Goal: Transaction & Acquisition: Purchase product/service

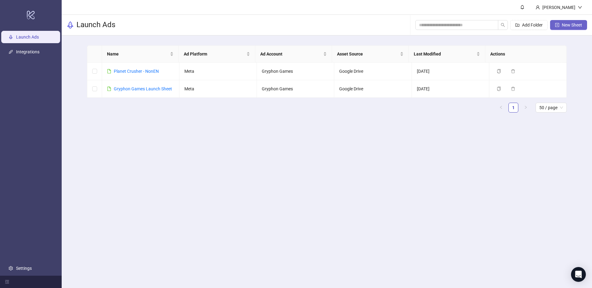
click at [575, 27] on button "New Sheet" at bounding box center [568, 25] width 37 height 10
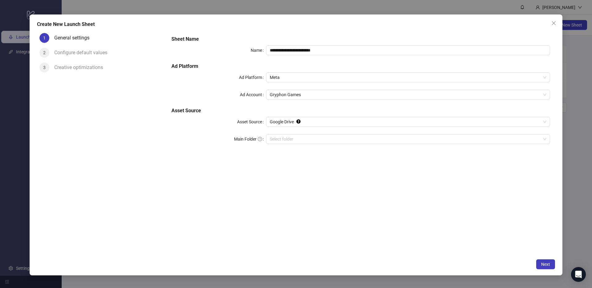
click at [285, 83] on div "**********" at bounding box center [360, 93] width 383 height 121
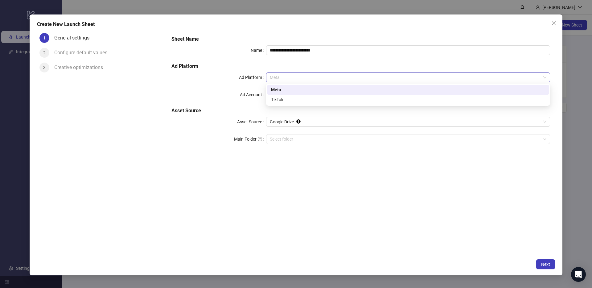
click at [291, 78] on span "Meta" at bounding box center [408, 77] width 276 height 9
click at [284, 98] on div "TikTok" at bounding box center [408, 99] width 274 height 7
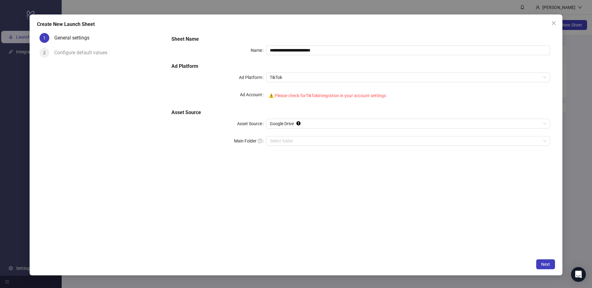
click at [321, 93] on div "⚠️ Please check for TikTok integration in your account settings" at bounding box center [408, 96] width 284 height 12
click at [553, 22] on icon "close" at bounding box center [553, 23] width 5 height 5
click at [562, 12] on body "**********" at bounding box center [296, 144] width 592 height 288
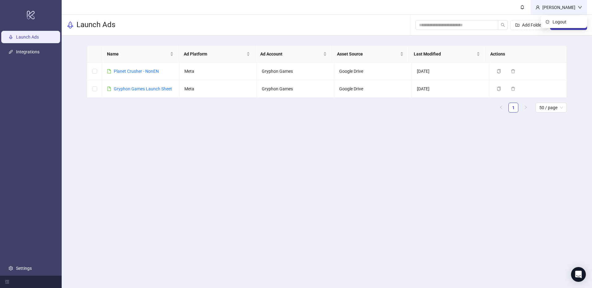
click at [567, 8] on div "[PERSON_NAME]" at bounding box center [559, 7] width 38 height 7
drag, startPoint x: 155, startPoint y: 203, endPoint x: 149, endPoint y: 206, distance: 6.6
click at [155, 204] on main "Dylan Aguiar Launch Ads Add Folder New Sheet Name Ad Platform Ad Account Asset …" at bounding box center [327, 144] width 530 height 288
click at [35, 54] on link "Integrations" at bounding box center [27, 51] width 23 height 5
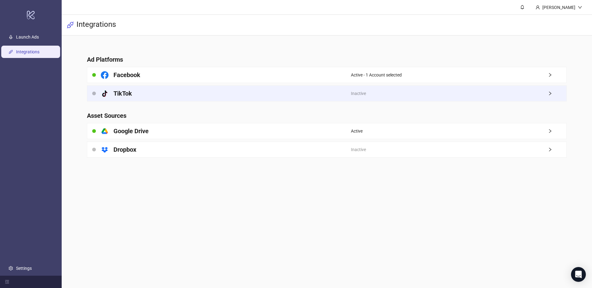
click at [415, 95] on div "Inactive" at bounding box center [458, 93] width 215 height 15
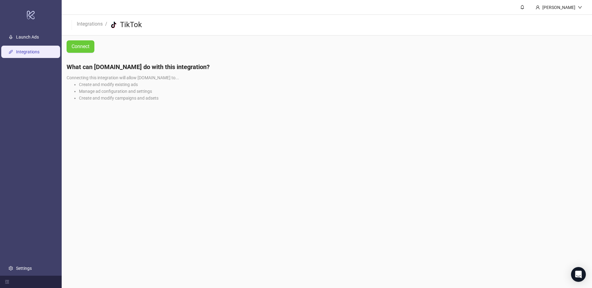
click at [86, 48] on span "Connect" at bounding box center [80, 47] width 18 height 6
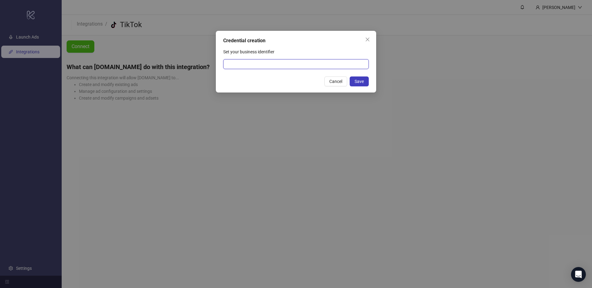
click at [244, 60] on input "Set your business identifier" at bounding box center [295, 64] width 145 height 10
type input "**********"
click at [361, 82] on span "Save" at bounding box center [358, 81] width 9 height 5
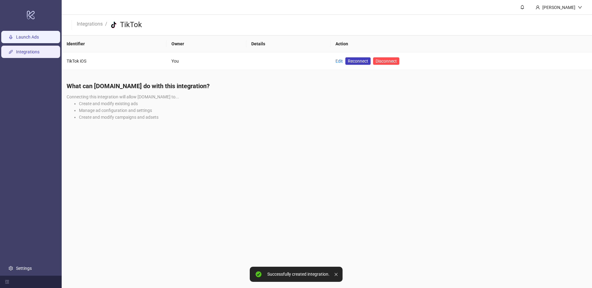
click at [39, 39] on link "Launch Ads" at bounding box center [27, 37] width 23 height 5
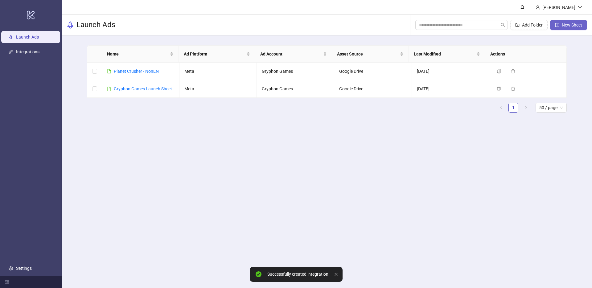
click at [574, 25] on span "New Sheet" at bounding box center [571, 24] width 20 height 5
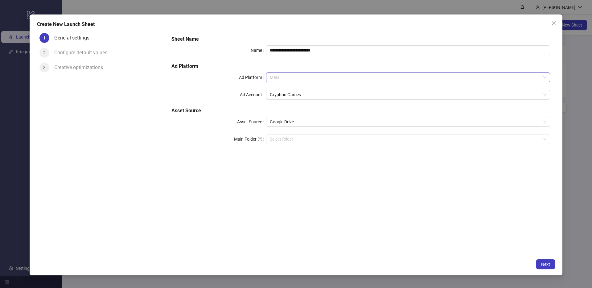
click at [286, 79] on span "Meta" at bounding box center [408, 77] width 276 height 9
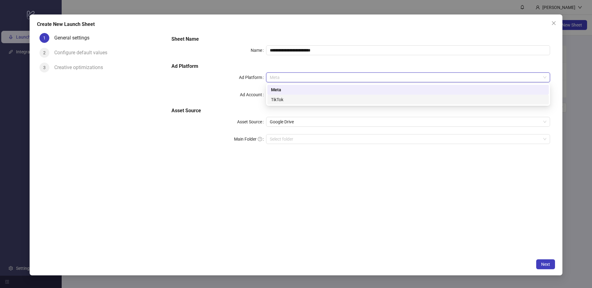
click at [285, 97] on div "TikTok" at bounding box center [408, 99] width 274 height 7
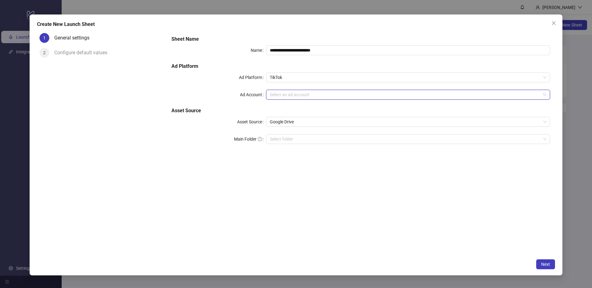
click at [303, 94] on input "Ad Account" at bounding box center [405, 94] width 271 height 9
drag, startPoint x: 423, startPoint y: 169, endPoint x: 394, endPoint y: 158, distance: 31.6
click at [423, 169] on div "**********" at bounding box center [360, 143] width 388 height 225
drag, startPoint x: 296, startPoint y: 93, endPoint x: 312, endPoint y: 96, distance: 16.9
click at [296, 93] on input "Ad Account" at bounding box center [405, 94] width 271 height 9
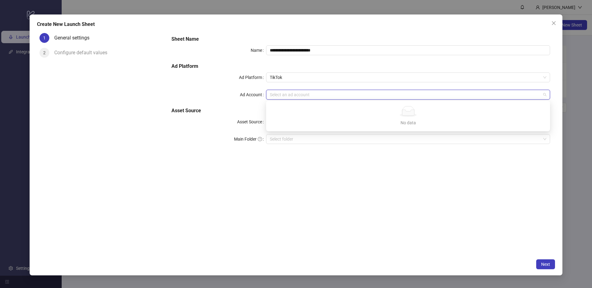
click at [395, 159] on div "**********" at bounding box center [360, 143] width 388 height 225
click at [326, 93] on input "Ad Account" at bounding box center [405, 94] width 271 height 9
click at [477, 198] on div "**********" at bounding box center [360, 143] width 388 height 225
click at [554, 25] on icon "close" at bounding box center [553, 23] width 5 height 5
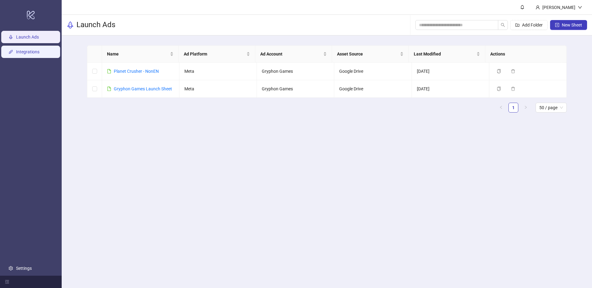
drag, startPoint x: 22, startPoint y: 51, endPoint x: 47, endPoint y: 49, distance: 25.3
click at [22, 51] on link "Integrations" at bounding box center [27, 51] width 23 height 5
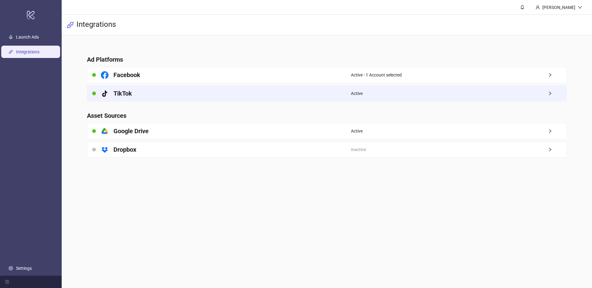
click at [157, 94] on div "platform/tik_tok TikTok" at bounding box center [218, 93] width 263 height 15
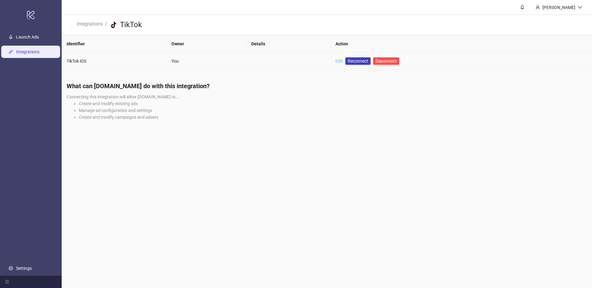
click at [340, 59] on link "Edit" at bounding box center [338, 61] width 7 height 5
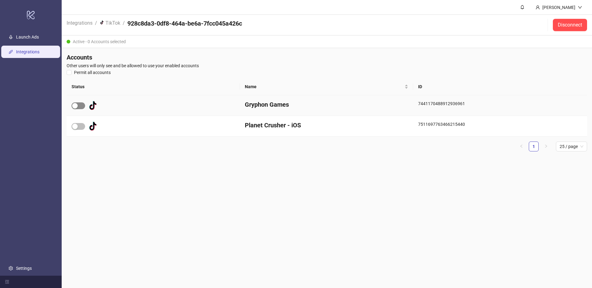
click at [79, 107] on span "button" at bounding box center [78, 105] width 14 height 7
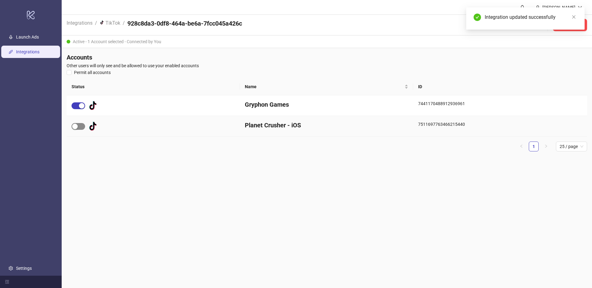
click at [78, 127] on span "button" at bounding box center [78, 126] width 14 height 7
drag, startPoint x: 575, startPoint y: 18, endPoint x: 575, endPoint y: 34, distance: 16.3
click at [575, 18] on icon "close" at bounding box center [573, 17] width 4 height 4
drag, startPoint x: 573, startPoint y: 16, endPoint x: 492, endPoint y: 46, distance: 86.0
click at [573, 16] on icon "close" at bounding box center [573, 16] width 3 height 3
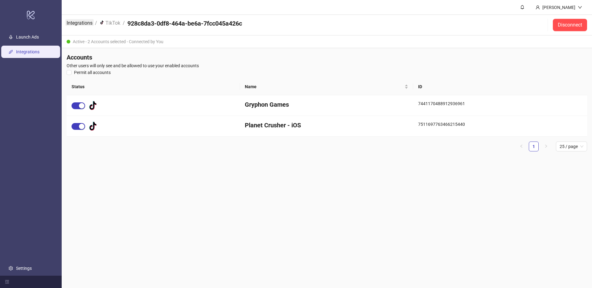
click at [91, 23] on link "Integrations" at bounding box center [79, 22] width 28 height 7
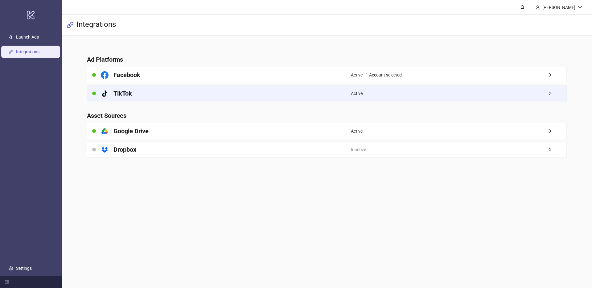
click at [184, 99] on div "platform/tik_tok TikTok" at bounding box center [218, 93] width 263 height 15
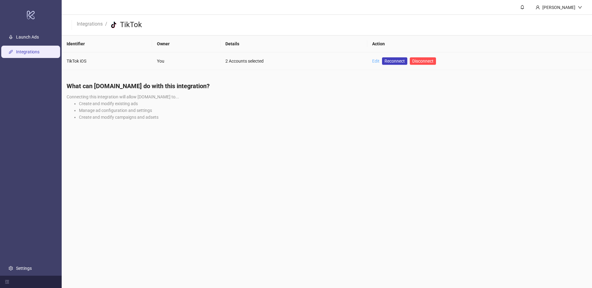
click at [379, 59] on link "Edit" at bounding box center [375, 61] width 7 height 5
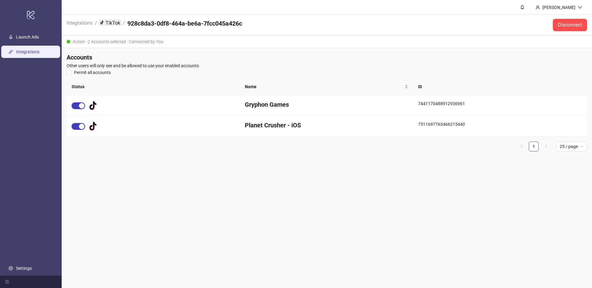
click at [108, 23] on link "platform/tik_tok TikTok" at bounding box center [109, 22] width 23 height 7
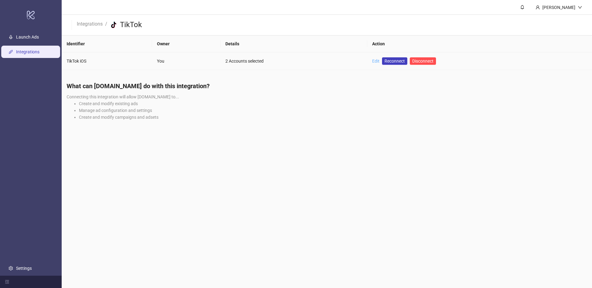
click at [377, 62] on link "Edit" at bounding box center [375, 61] width 7 height 5
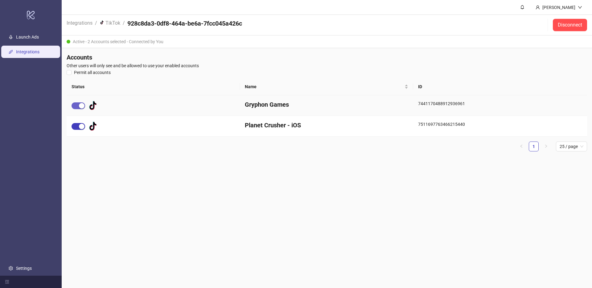
click at [76, 106] on span "button" at bounding box center [78, 105] width 14 height 7
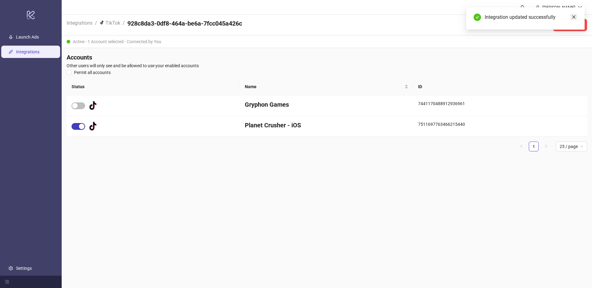
click at [575, 16] on icon "close" at bounding box center [573, 17] width 4 height 4
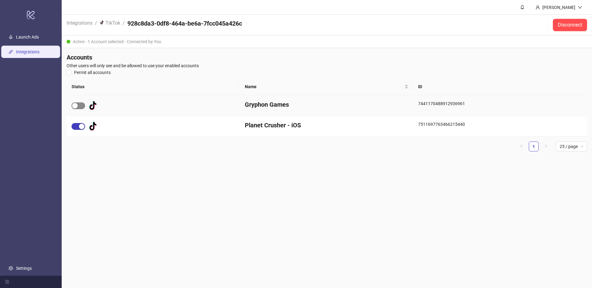
click at [81, 106] on span "button" at bounding box center [78, 105] width 14 height 7
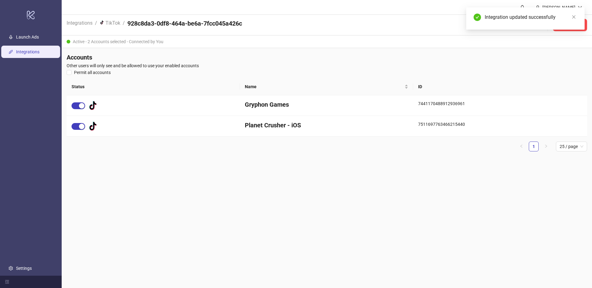
drag, startPoint x: 171, startPoint y: 59, endPoint x: 143, endPoint y: 52, distance: 28.5
click at [171, 59] on h4 "Accounts" at bounding box center [327, 57] width 520 height 9
click at [106, 20] on link "platform/tik_tok TikTok" at bounding box center [109, 22] width 23 height 7
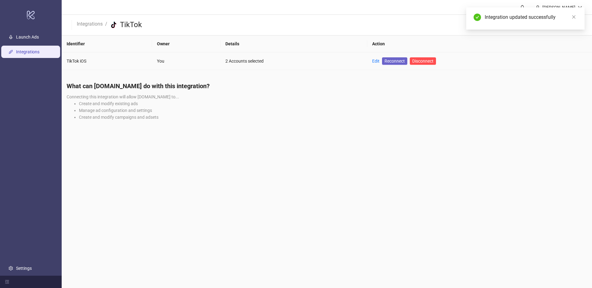
click at [397, 60] on span "Reconnect" at bounding box center [394, 61] width 20 height 7
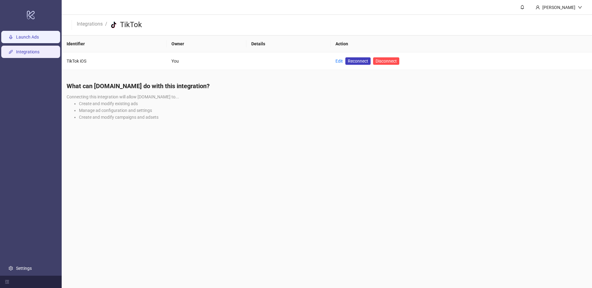
click at [30, 36] on link "Launch Ads" at bounding box center [27, 37] width 23 height 5
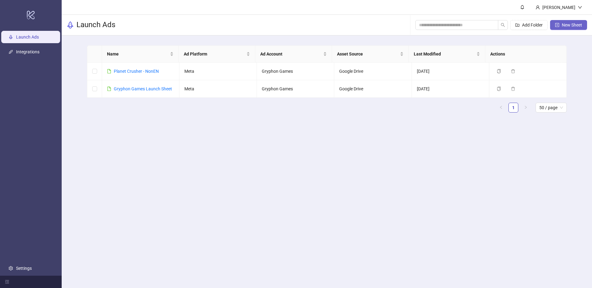
click at [574, 24] on span "New Sheet" at bounding box center [571, 24] width 20 height 5
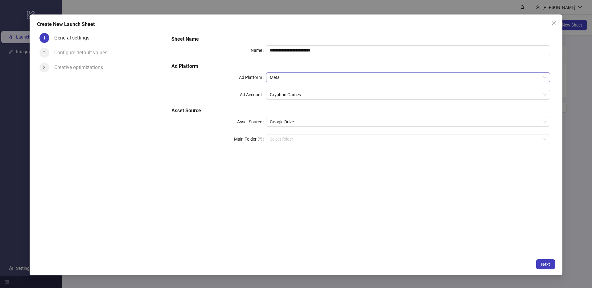
click at [334, 79] on span "Meta" at bounding box center [408, 77] width 276 height 9
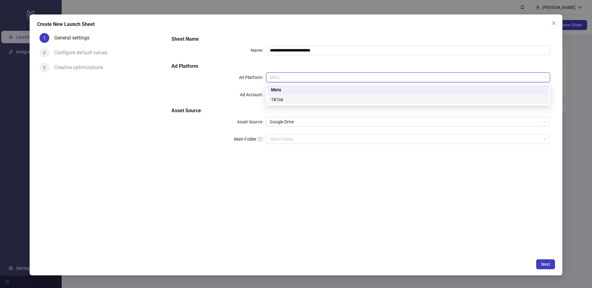
click at [296, 99] on div "TikTok" at bounding box center [408, 99] width 274 height 7
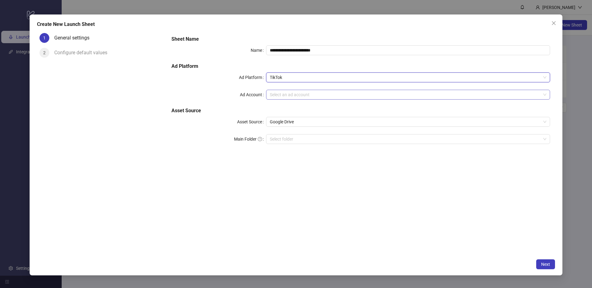
click at [309, 96] on input "Ad Account" at bounding box center [405, 94] width 271 height 9
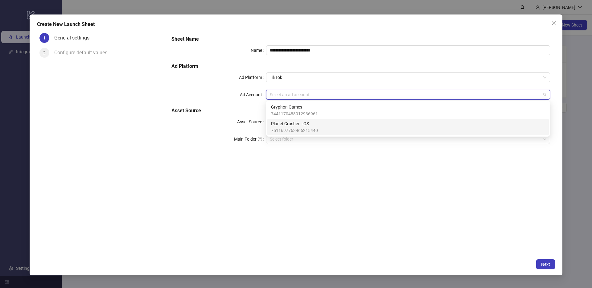
click at [312, 124] on span "Planet Crusher - iOS" at bounding box center [294, 123] width 47 height 7
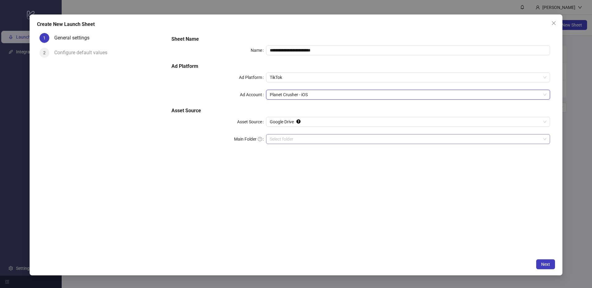
click at [345, 141] on input "Main Folder" at bounding box center [405, 138] width 271 height 9
click at [305, 139] on input "Main Folder" at bounding box center [405, 138] width 271 height 9
click at [544, 262] on span "Next" at bounding box center [545, 264] width 9 height 5
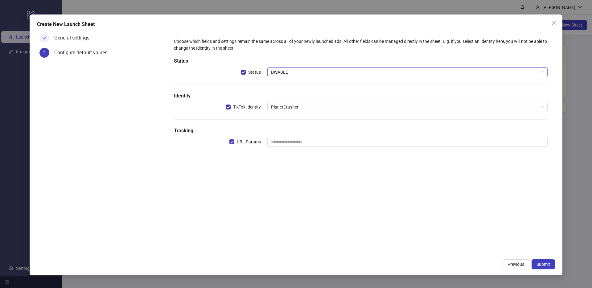
click at [284, 71] on span "DISABLE" at bounding box center [407, 71] width 273 height 9
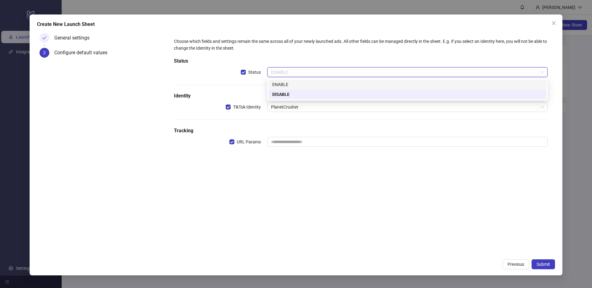
drag, startPoint x: 304, startPoint y: 84, endPoint x: 313, endPoint y: 82, distance: 8.8
click at [304, 84] on div "ENABLE" at bounding box center [407, 84] width 270 height 7
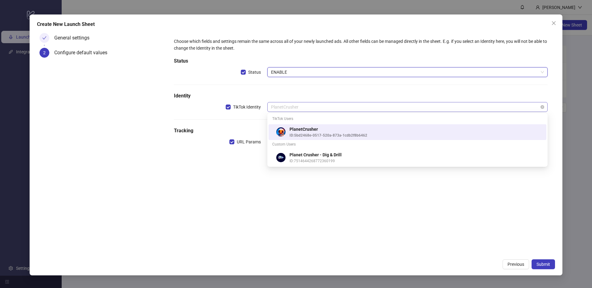
click at [300, 106] on span "PlanetCrusher" at bounding box center [407, 106] width 273 height 9
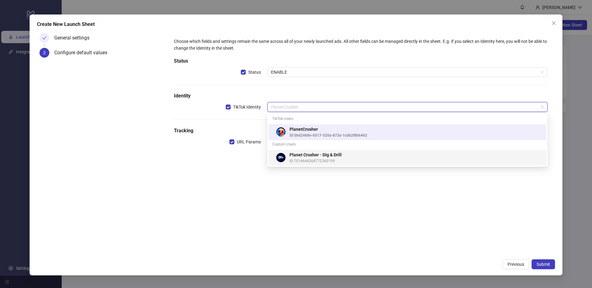
click at [332, 202] on div "Choose which fields and settings remain the same across all of your newly launc…" at bounding box center [360, 143] width 388 height 225
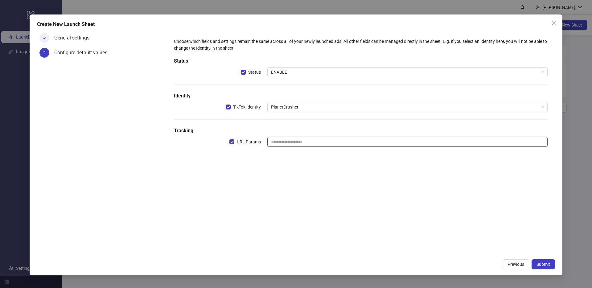
click at [312, 143] on input "text" at bounding box center [407, 142] width 280 height 10
click at [548, 265] on span "Submit" at bounding box center [543, 264] width 14 height 5
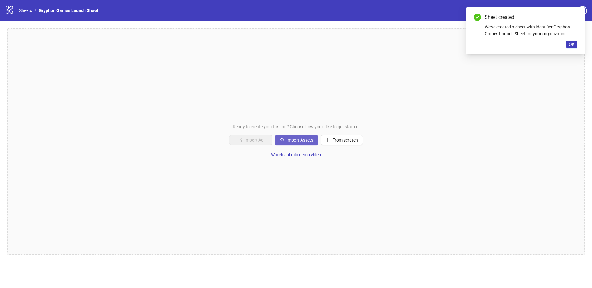
click at [305, 139] on span "Import Assets" at bounding box center [299, 139] width 27 height 5
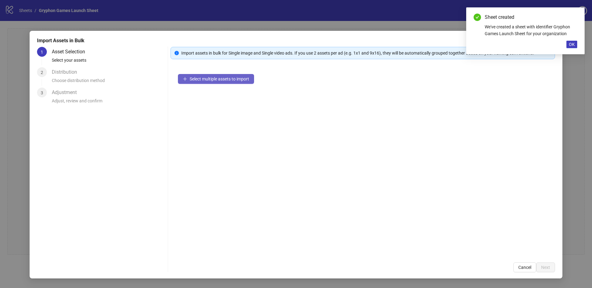
click at [228, 80] on span "Select multiple assets to import" at bounding box center [219, 78] width 59 height 5
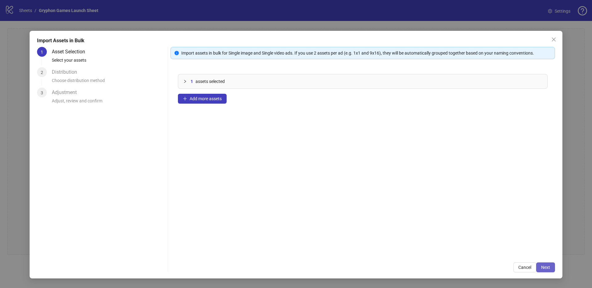
click at [547, 271] on button "Next" at bounding box center [545, 267] width 19 height 10
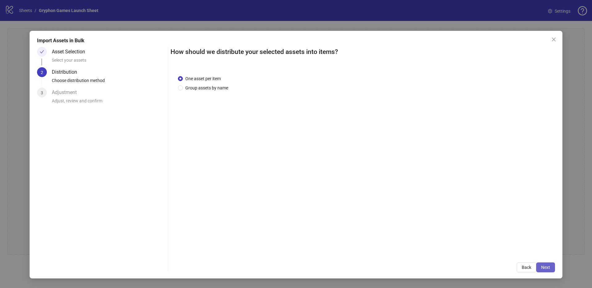
click at [551, 267] on button "Next" at bounding box center [545, 267] width 19 height 10
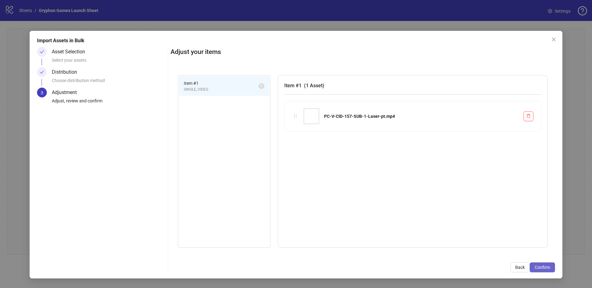
click at [546, 263] on button "Confirm" at bounding box center [541, 267] width 25 height 10
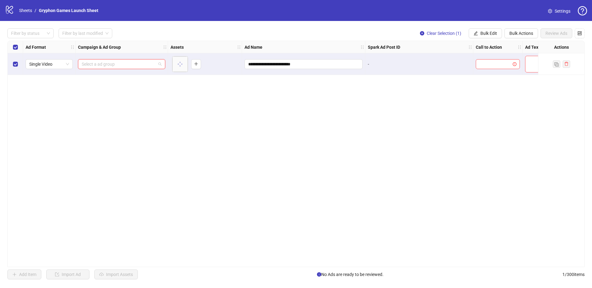
click at [141, 67] on input "search" at bounding box center [119, 63] width 74 height 9
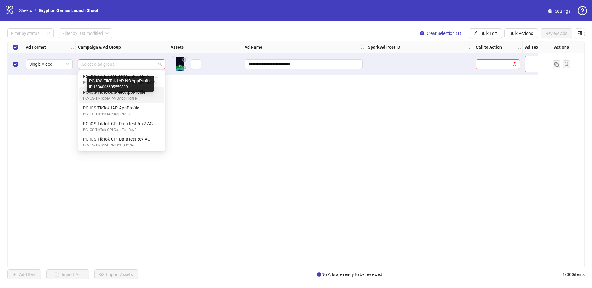
click at [129, 96] on div "PC-iOS-TikTok-IAP-NOAppProfile" at bounding box center [120, 99] width 75 height 6
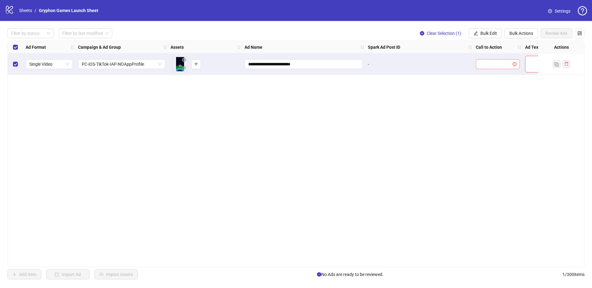
click at [508, 64] on input "search" at bounding box center [494, 63] width 31 height 9
type input "****"
click at [497, 76] on div "Play game" at bounding box center [497, 76] width 34 height 7
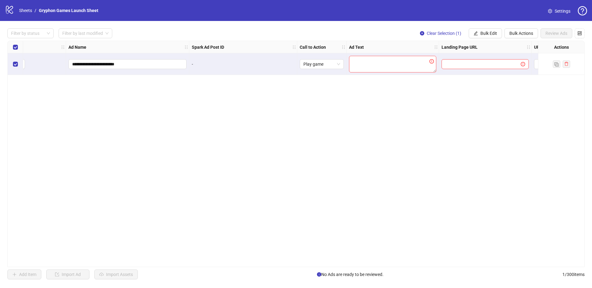
scroll to position [0, 177]
click at [396, 64] on textarea at bounding box center [391, 64] width 87 height 17
paste textarea "**********"
type textarea "**********"
click at [467, 63] on input "text" at bounding box center [477, 64] width 67 height 7
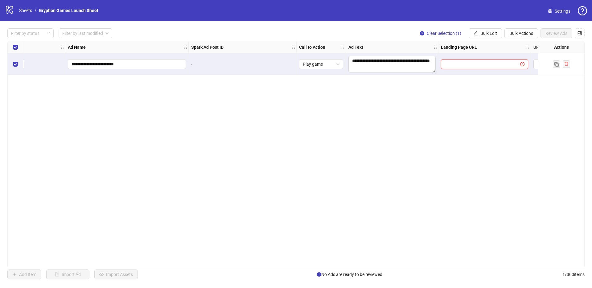
scroll to position [0, 231]
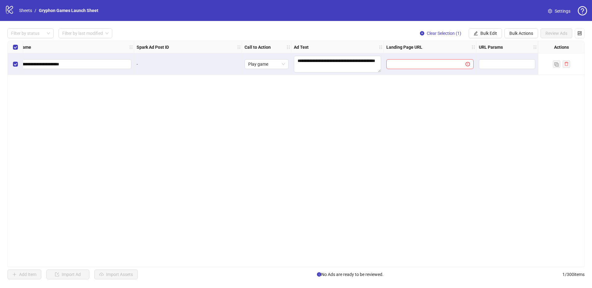
click at [227, 181] on div "**********" at bounding box center [295, 154] width 577 height 226
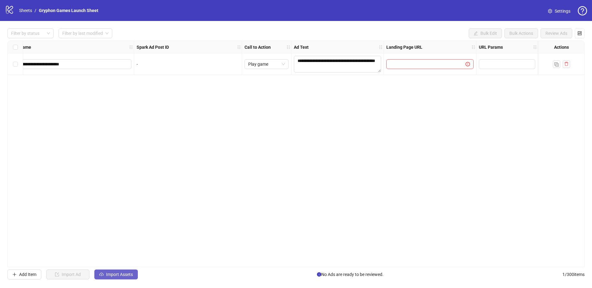
click at [121, 270] on button "Import Assets" at bounding box center [115, 274] width 43 height 10
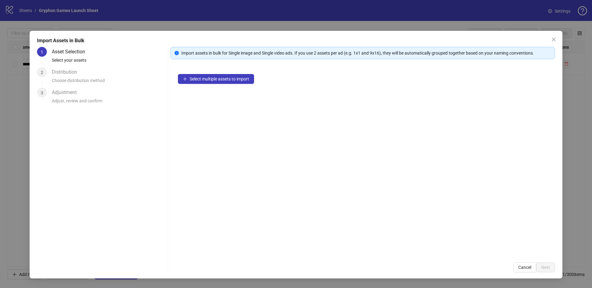
drag, startPoint x: 518, startPoint y: 267, endPoint x: 354, endPoint y: 287, distance: 165.1
click at [519, 267] on span "Cancel" at bounding box center [524, 267] width 13 height 5
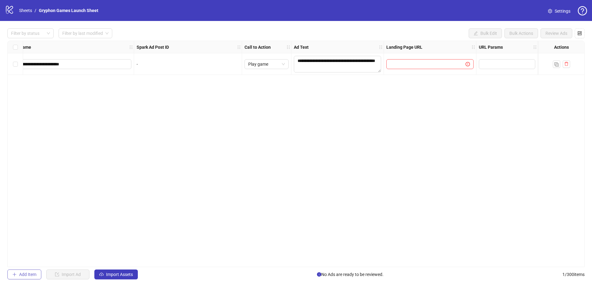
click at [21, 273] on span "Add Item" at bounding box center [27, 274] width 17 height 5
click at [565, 87] on icon "delete" at bounding box center [566, 85] width 4 height 4
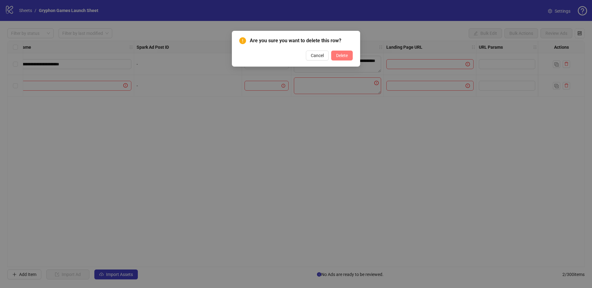
click at [337, 54] on span "Delete" at bounding box center [342, 55] width 12 height 5
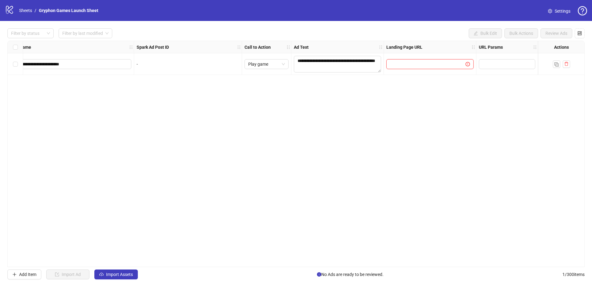
click at [443, 66] on input "text" at bounding box center [423, 64] width 67 height 7
paste input "**********"
type input "**********"
click at [494, 93] on div "**********" at bounding box center [295, 154] width 577 height 226
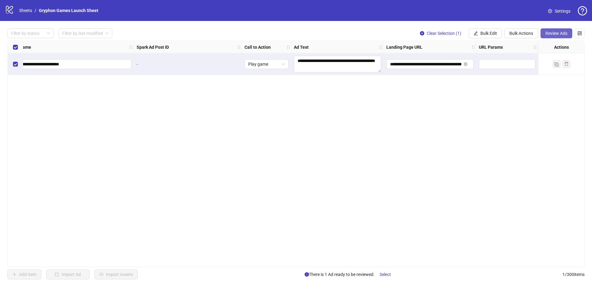
click at [554, 32] on span "Review Ads" at bounding box center [556, 33] width 22 height 5
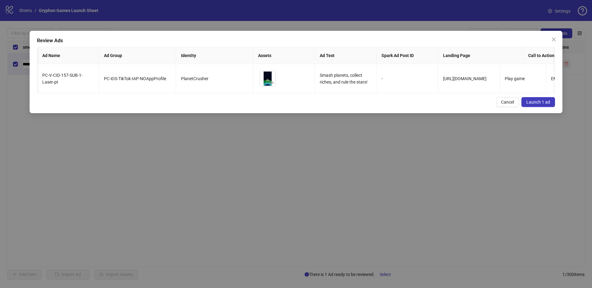
scroll to position [0, 127]
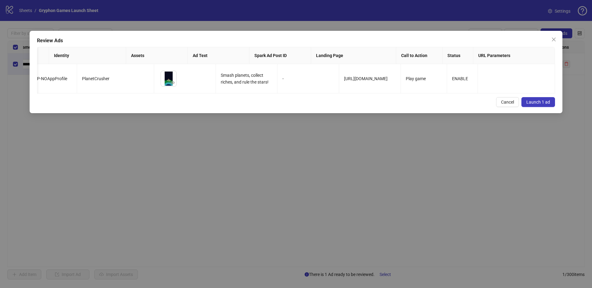
click at [546, 104] on span "Launch 1 ad" at bounding box center [538, 102] width 24 height 5
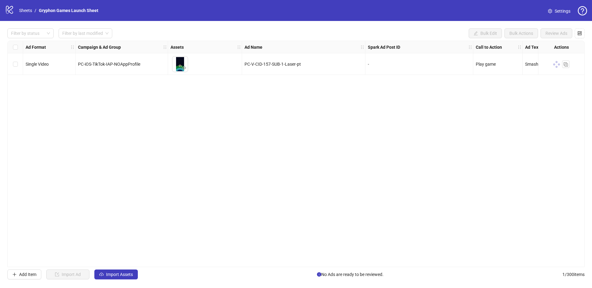
scroll to position [0, 231]
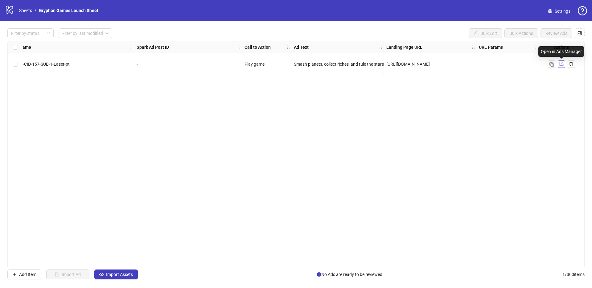
click at [560, 66] on span at bounding box center [561, 64] width 4 height 7
